Goal: Information Seeking & Learning: Learn about a topic

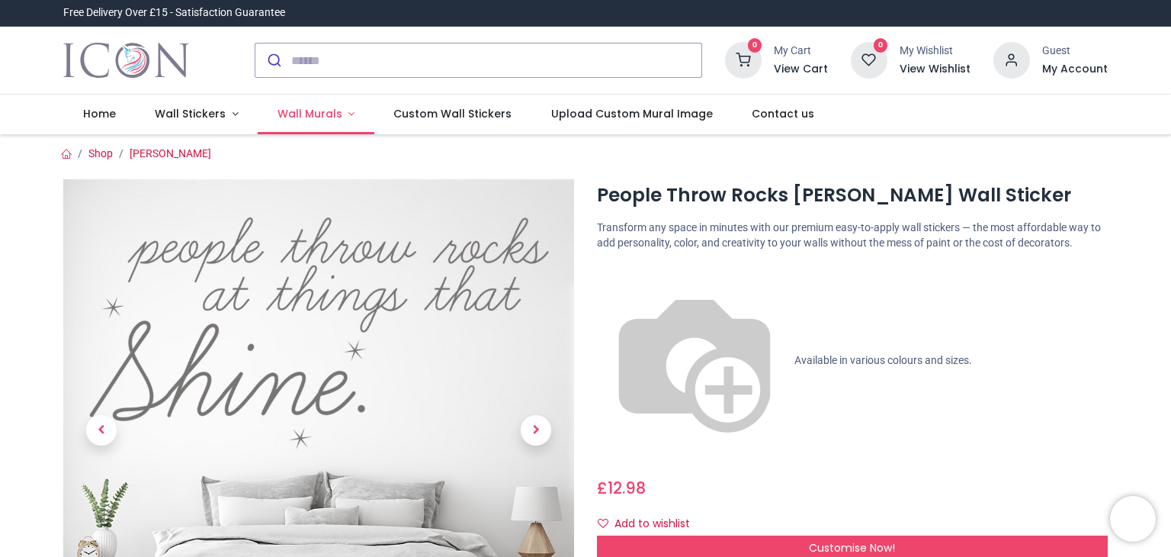
click at [314, 122] on link "Wall Murals" at bounding box center [316, 115] width 117 height 40
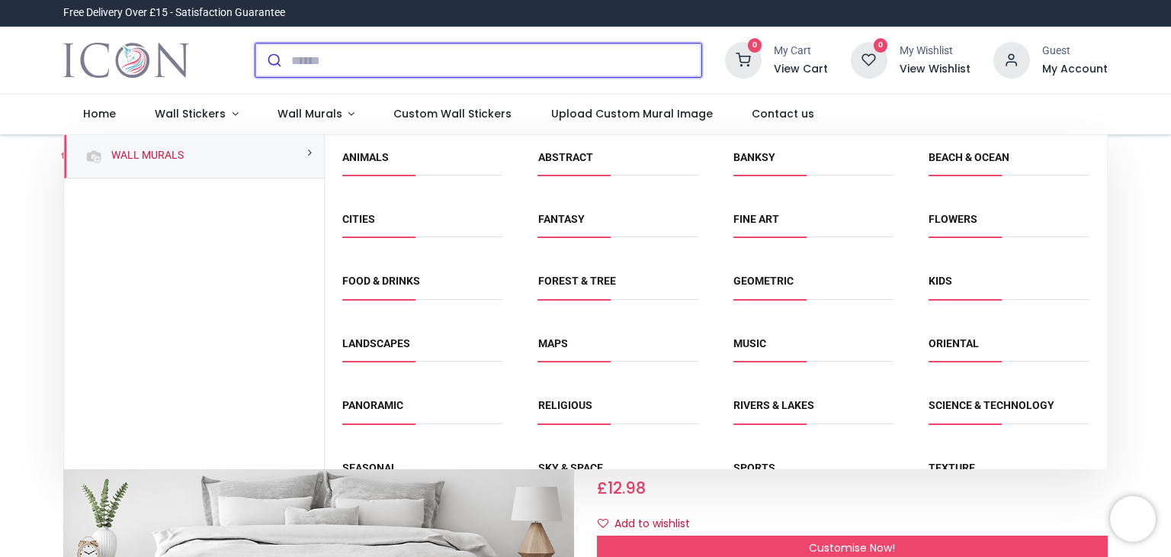
click at [360, 47] on input "search" at bounding box center [496, 60] width 410 height 34
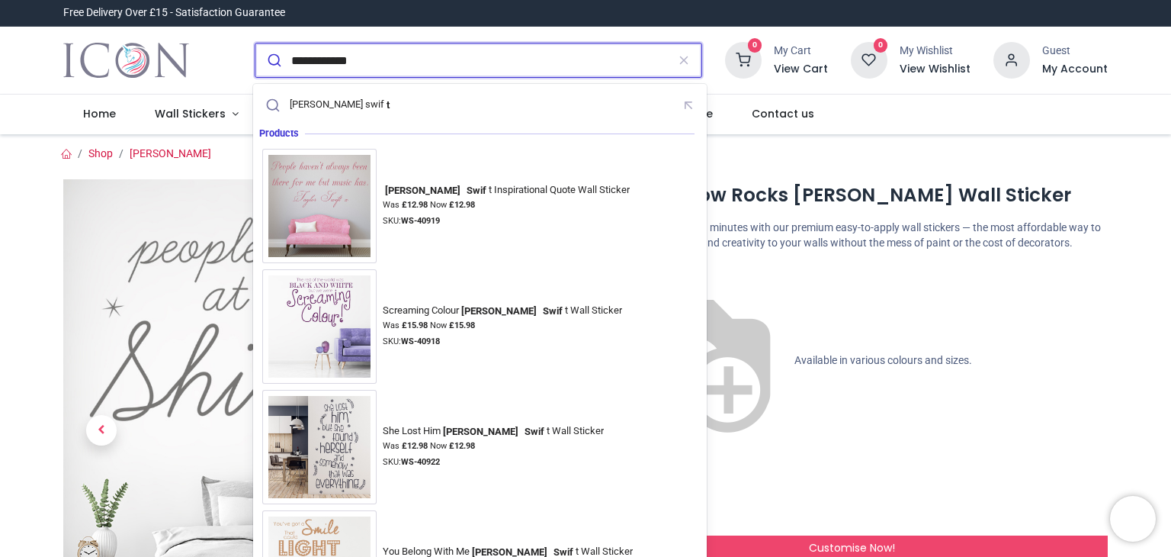
type input "**********"
click at [255, 43] on button "submit" at bounding box center [273, 60] width 36 height 34
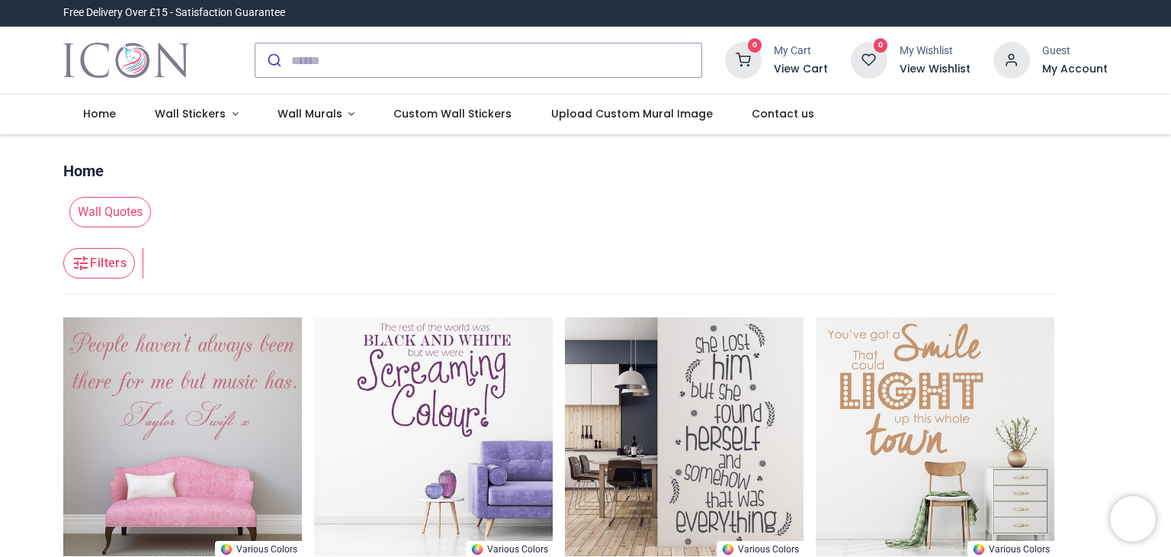
click at [429, 120] on span "Custom Wall Stickers" at bounding box center [452, 113] width 118 height 15
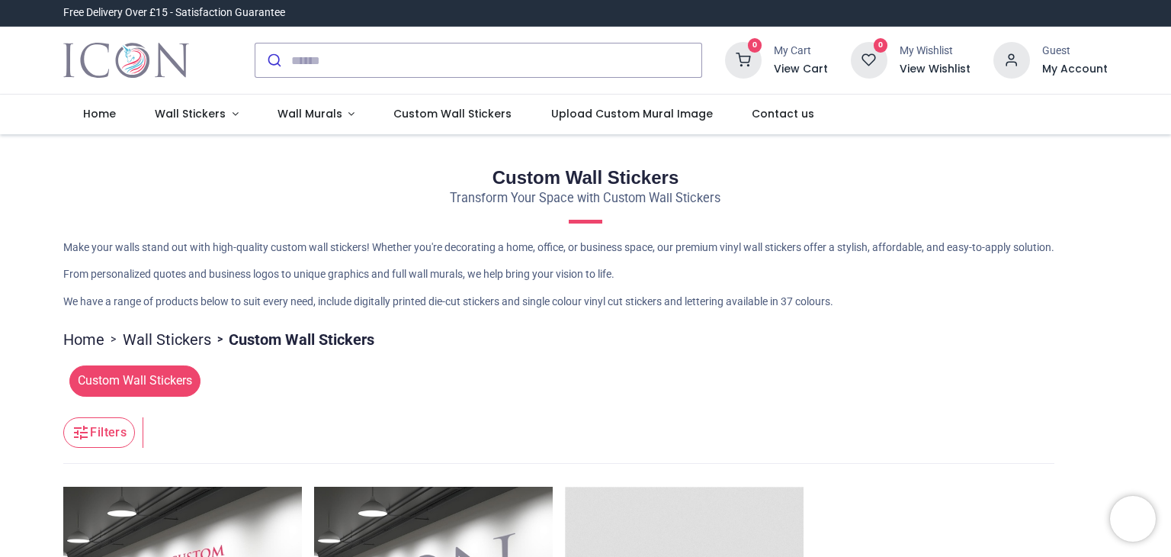
click at [1084, 282] on div "Make your walls stand out with high-quality custom wall stickers! Whether you'r…" at bounding box center [585, 281] width 1045 height 82
click at [646, 126] on link "Upload Custom Mural Image" at bounding box center [631, 115] width 201 height 40
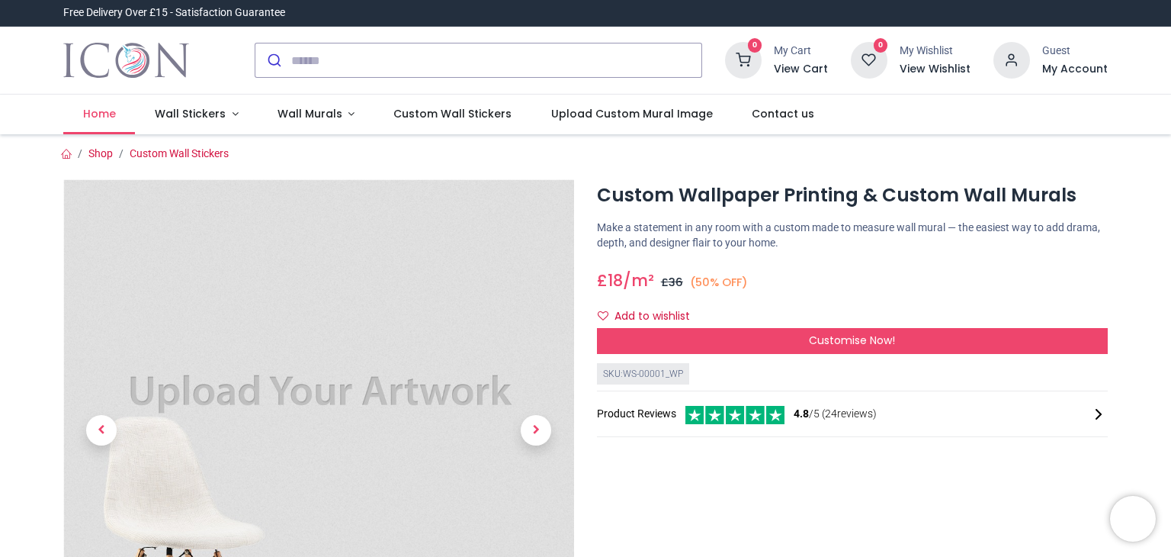
click at [110, 106] on span "Home" at bounding box center [99, 113] width 33 height 15
